Goal: Find specific page/section: Find specific page/section

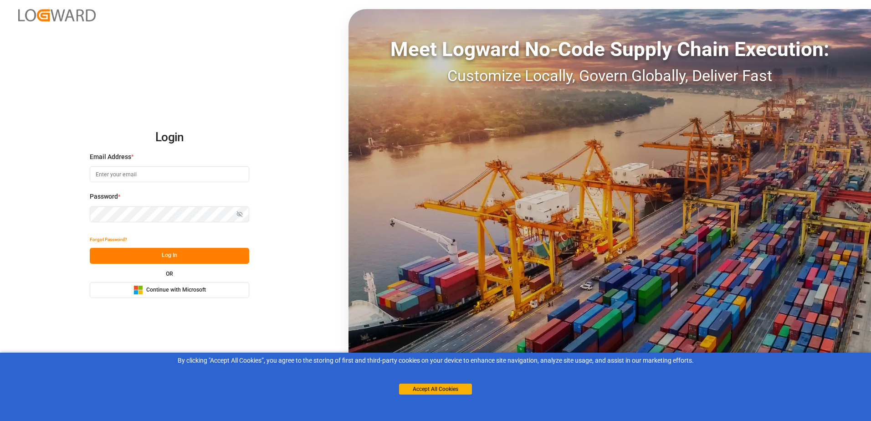
click at [203, 293] on span "Continue with Microsoft" at bounding box center [176, 290] width 60 height 8
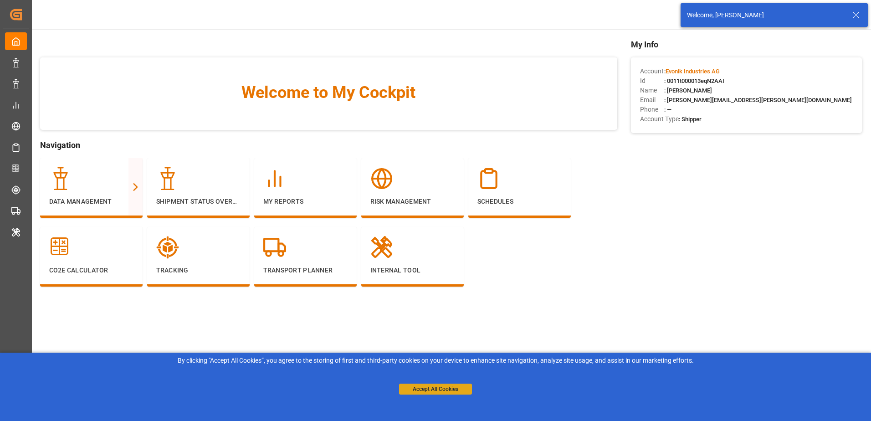
click at [435, 387] on button "Accept All Cookies" at bounding box center [435, 388] width 73 height 11
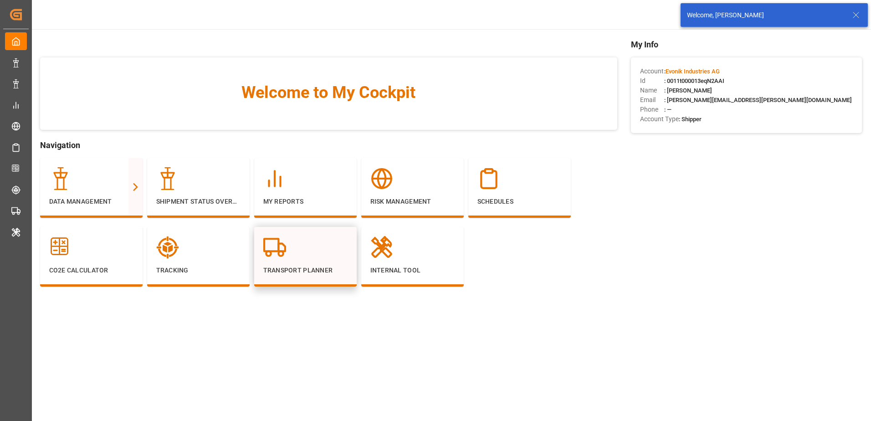
click at [298, 265] on div "Transport Planner" at bounding box center [305, 255] width 84 height 39
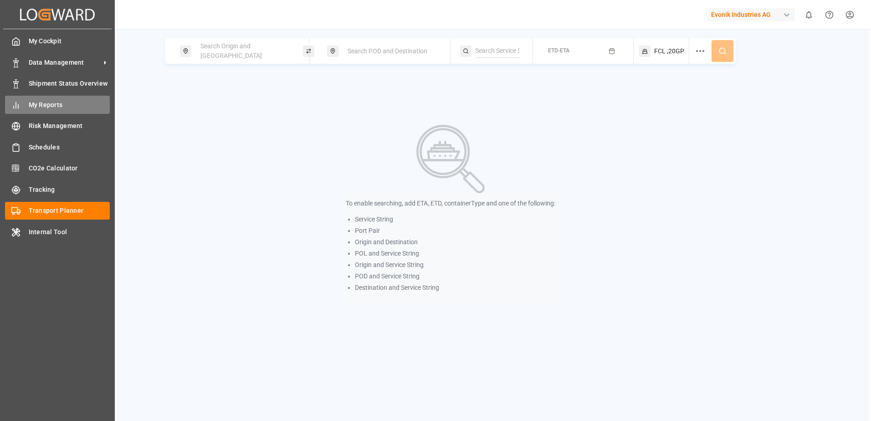
click at [18, 102] on icon at bounding box center [15, 105] width 9 height 9
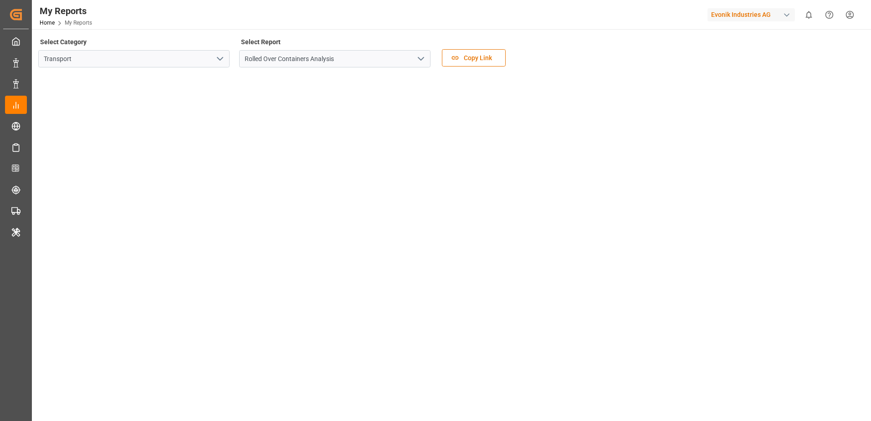
click at [215, 57] on icon "open menu" at bounding box center [219, 58] width 11 height 11
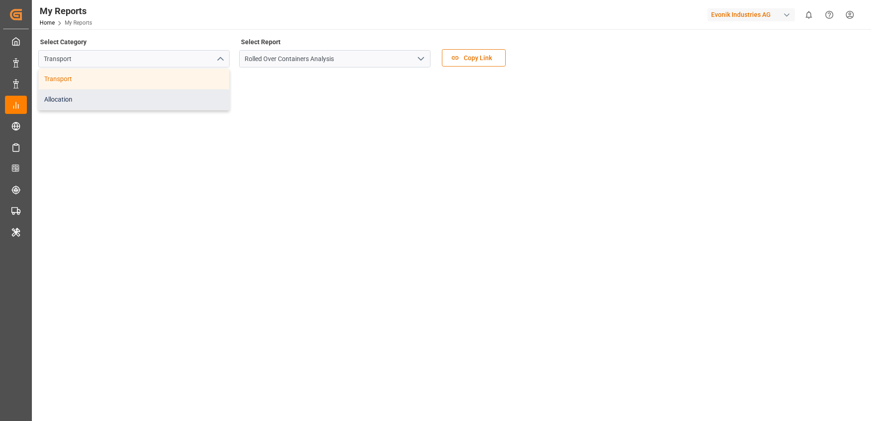
click at [192, 97] on div "Allocation" at bounding box center [134, 99] width 190 height 20
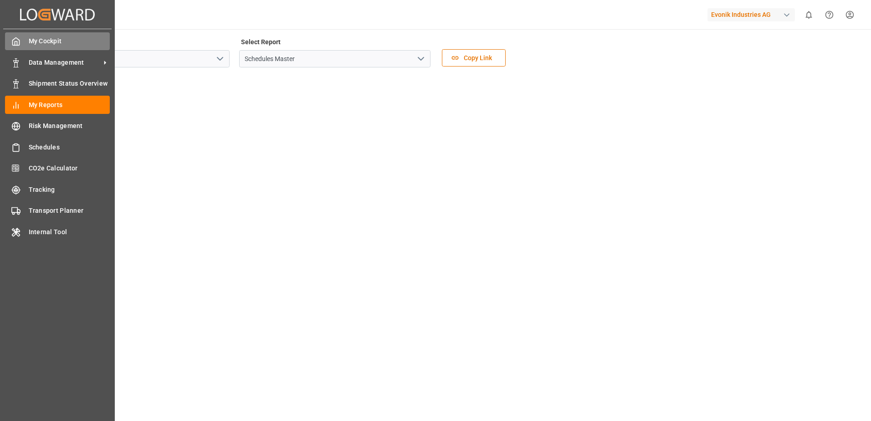
click at [24, 37] on div "My Cockpit My Cockpit" at bounding box center [57, 41] width 105 height 18
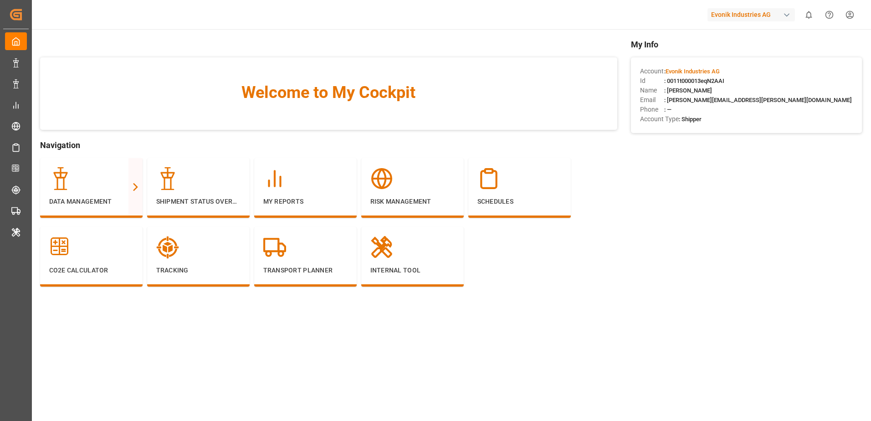
drag, startPoint x: 729, startPoint y: 80, endPoint x: 669, endPoint y: 83, distance: 59.7
click at [669, 83] on div "Id : 0011t000013eqN2AAI" at bounding box center [746, 81] width 213 height 10
copy span "0011t000013eqN2AAI"
click at [780, 16] on div "Evonik Industries AG" at bounding box center [750, 14] width 87 height 13
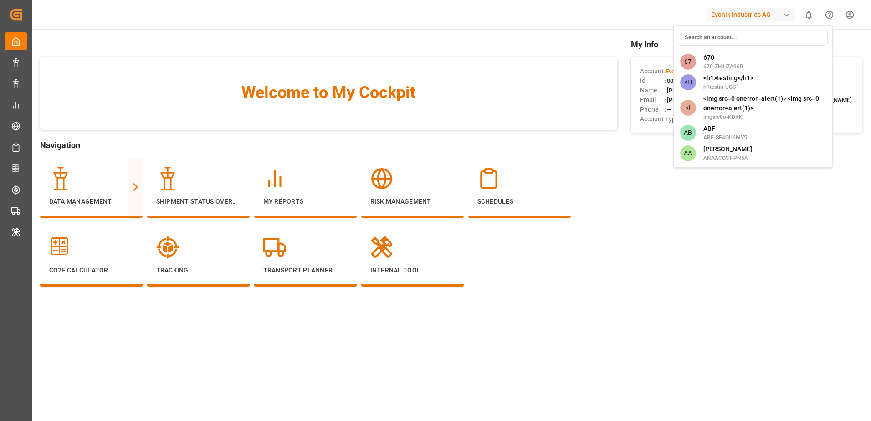
click at [753, 37] on input at bounding box center [753, 38] width 149 height 16
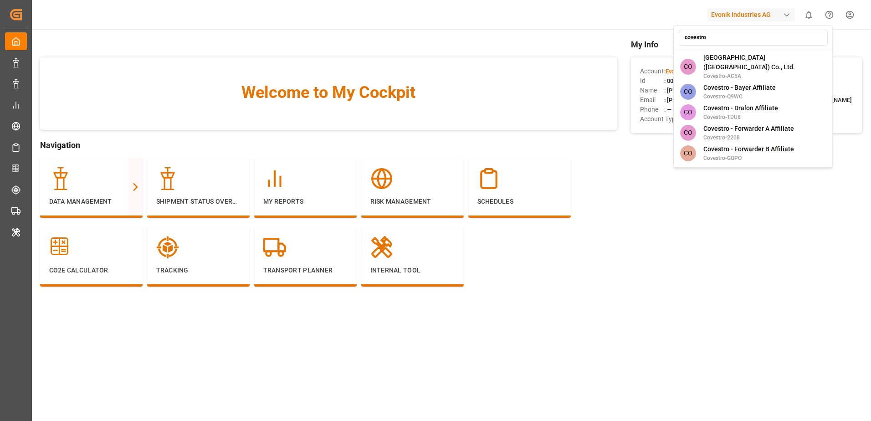
type input "covestro a"
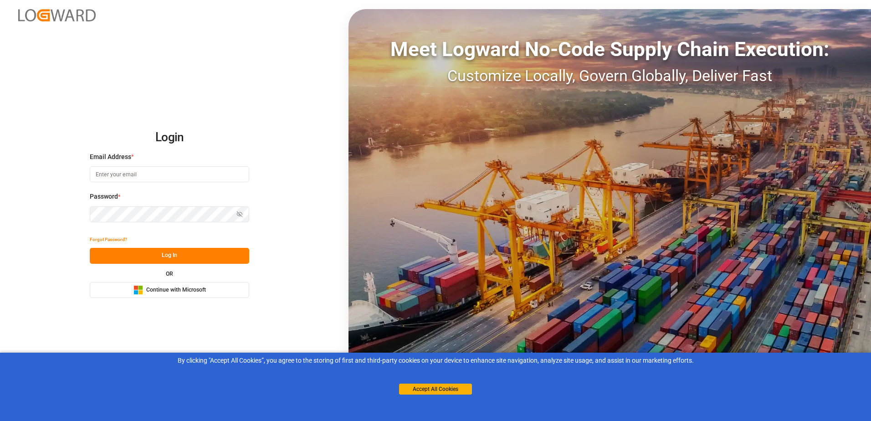
click at [201, 295] on button "Microsoft Logo Continue with Microsoft" at bounding box center [169, 290] width 159 height 16
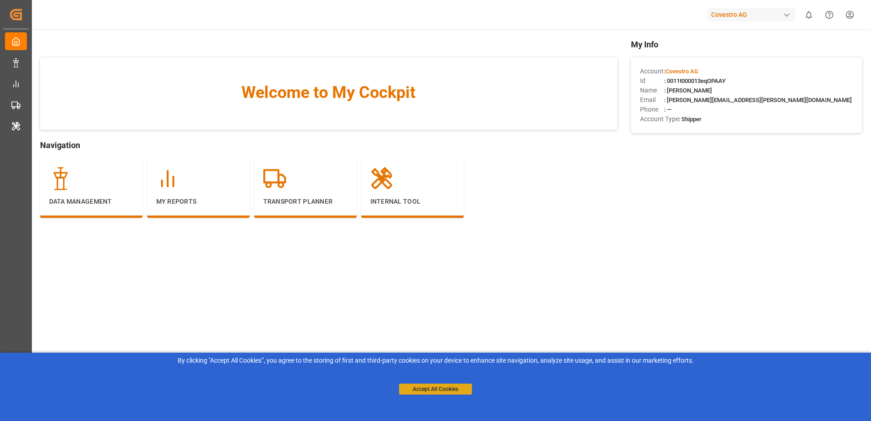
click at [456, 386] on button "Accept All Cookies" at bounding box center [435, 388] width 73 height 11
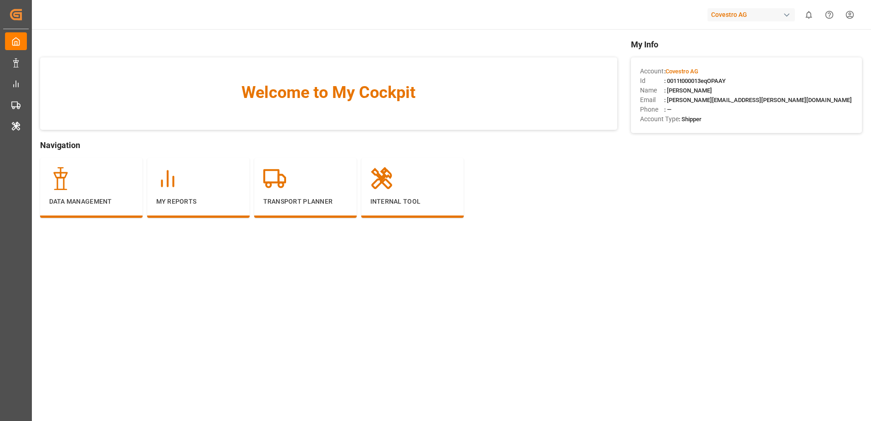
click at [528, 391] on main "Welcome to My Cockpit Navigation Data Management My Reports Transport Planner I…" at bounding box center [451, 231] width 840 height 387
click at [230, 188] on div at bounding box center [198, 178] width 84 height 23
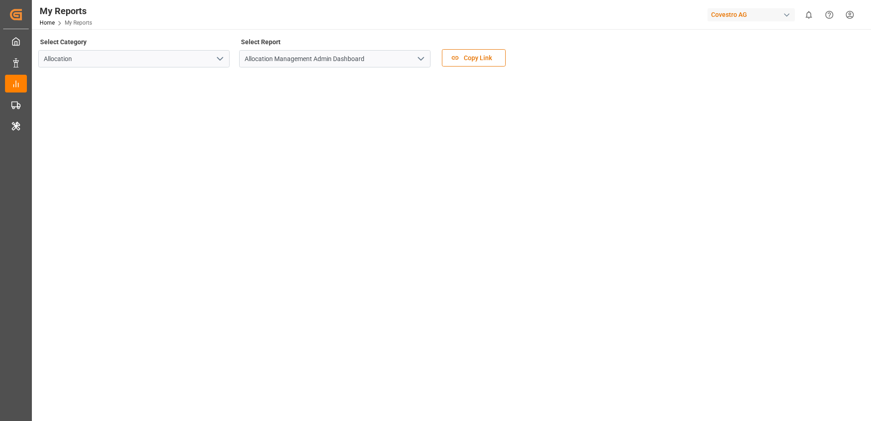
click at [421, 57] on icon "open menu" at bounding box center [420, 58] width 11 height 11
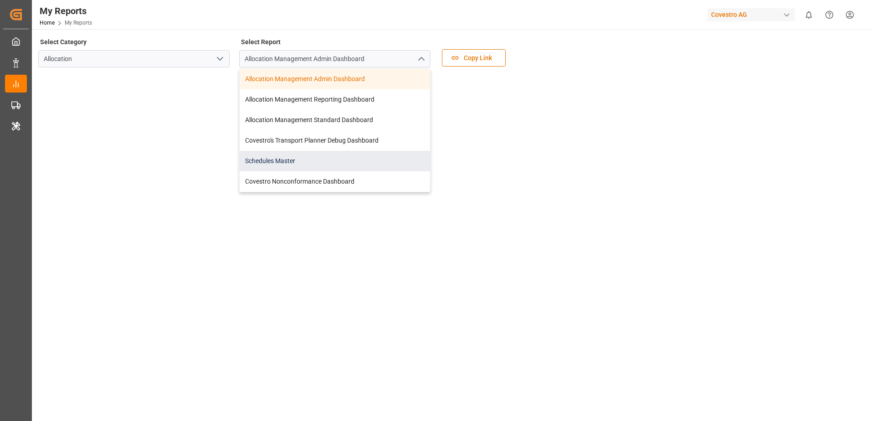
click at [347, 162] on div "Schedules Master" at bounding box center [335, 161] width 190 height 20
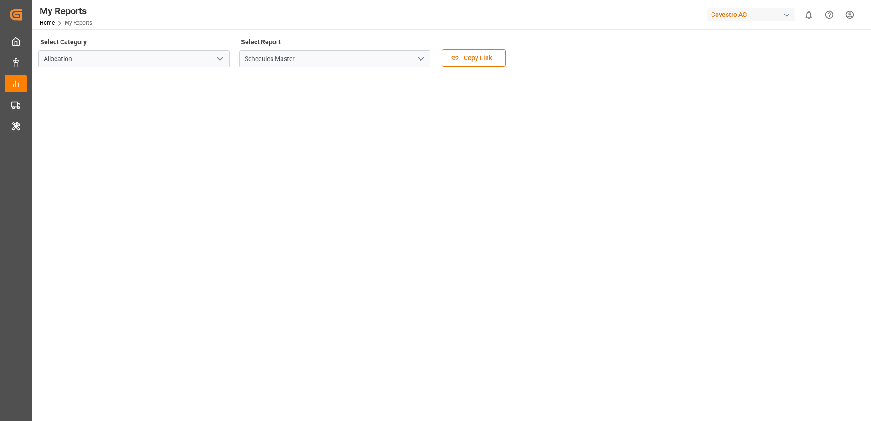
click at [761, 16] on div "Covestro AG" at bounding box center [750, 14] width 87 height 13
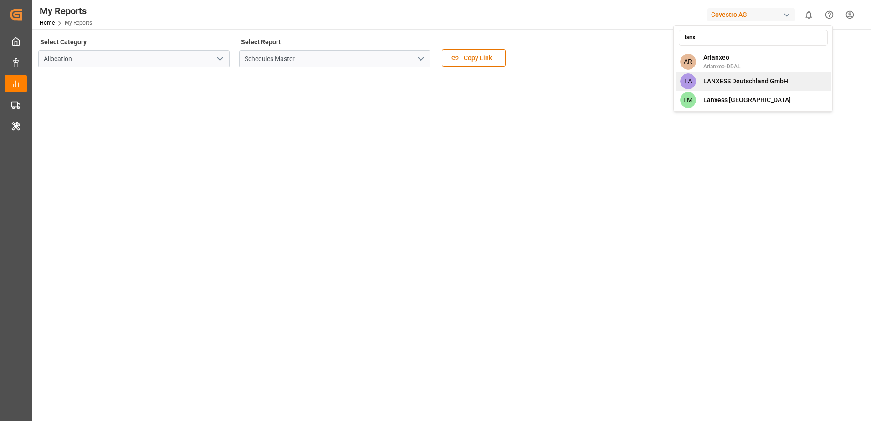
type input "lanx"
click at [749, 88] on div "LA LANXESS Deutschland GmbH" at bounding box center [752, 81] width 155 height 19
